Goal: Task Accomplishment & Management: Complete application form

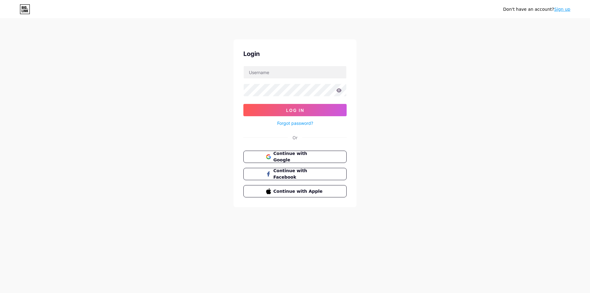
click at [301, 161] on button "Continue with Google" at bounding box center [295, 157] width 103 height 12
